Goal: Task Accomplishment & Management: Manage account settings

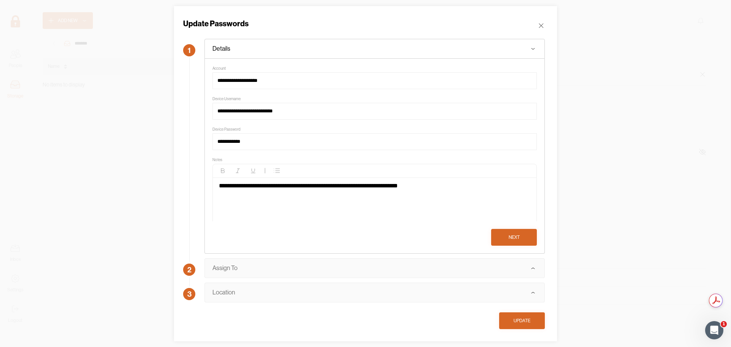
click at [520, 319] on div "Update" at bounding box center [522, 321] width 17 height 8
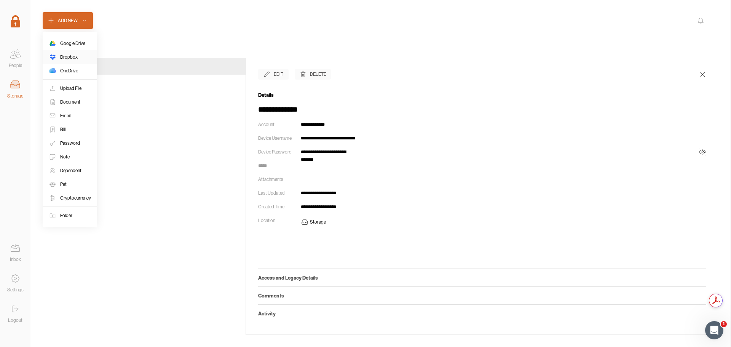
click at [74, 58] on div "Dropbox" at bounding box center [69, 57] width 18 height 8
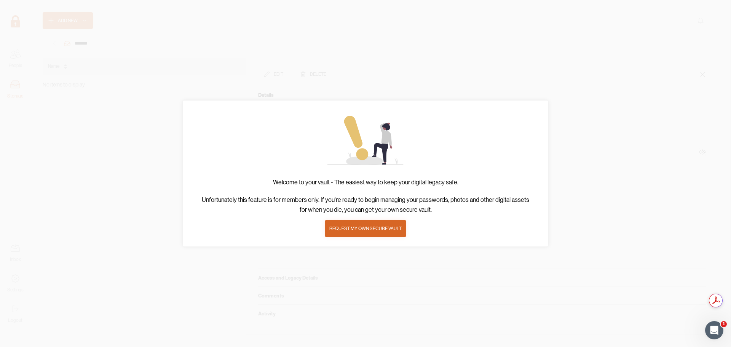
click at [140, 85] on div at bounding box center [365, 173] width 731 height 347
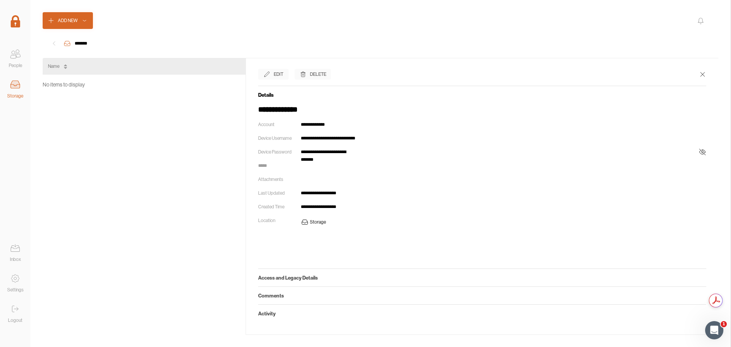
click at [16, 27] on img at bounding box center [16, 21] width 10 height 12
click at [16, 56] on icon at bounding box center [14, 56] width 6 height 3
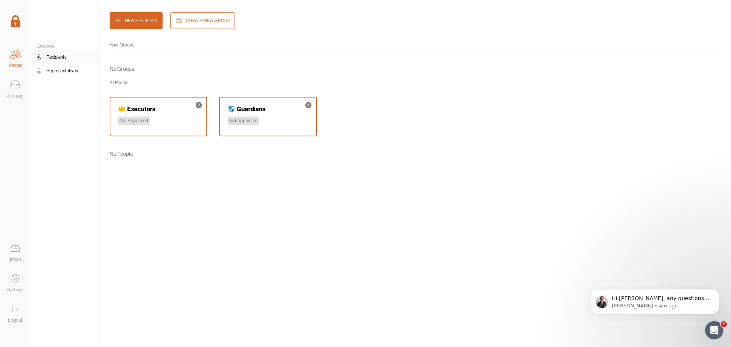
click at [13, 90] on icon at bounding box center [15, 84] width 15 height 15
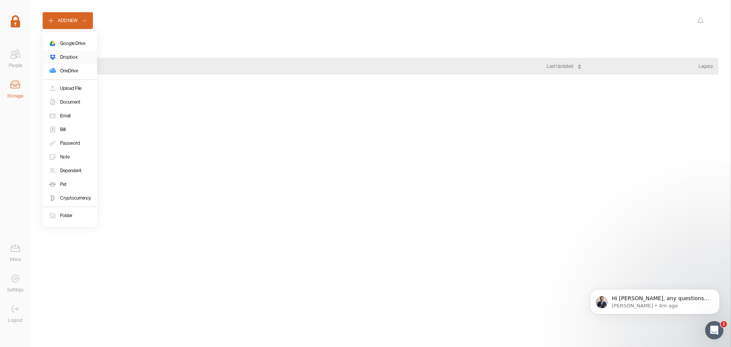
click at [71, 58] on div "Dropbox" at bounding box center [69, 57] width 18 height 8
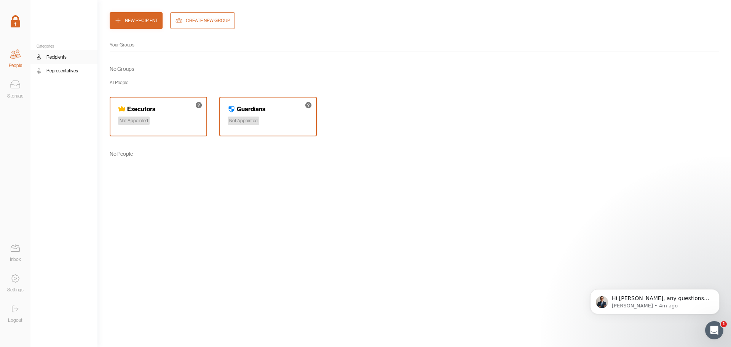
click at [11, 307] on icon at bounding box center [15, 308] width 15 height 15
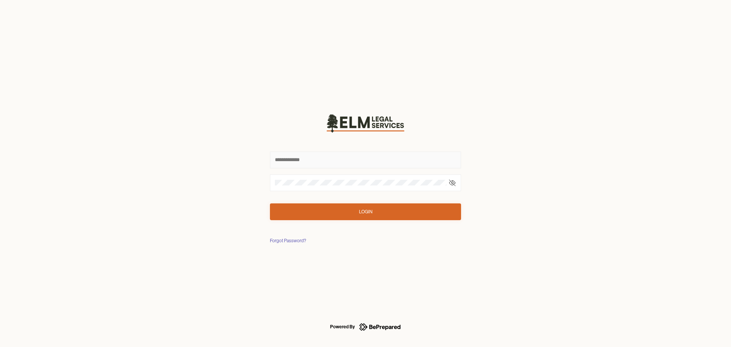
type input "**********"
click at [354, 213] on button "Login" at bounding box center [365, 211] width 191 height 17
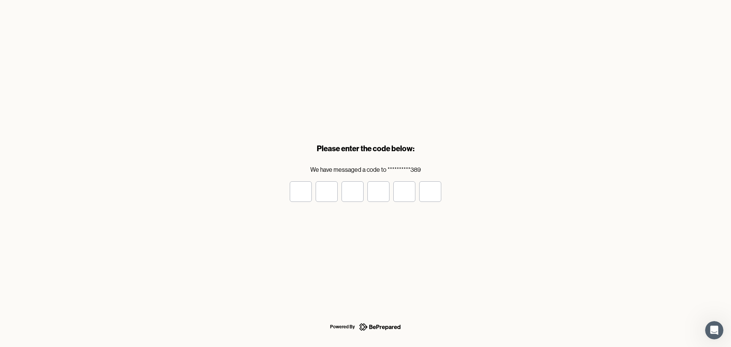
type input "*"
